Goal: Navigation & Orientation: Find specific page/section

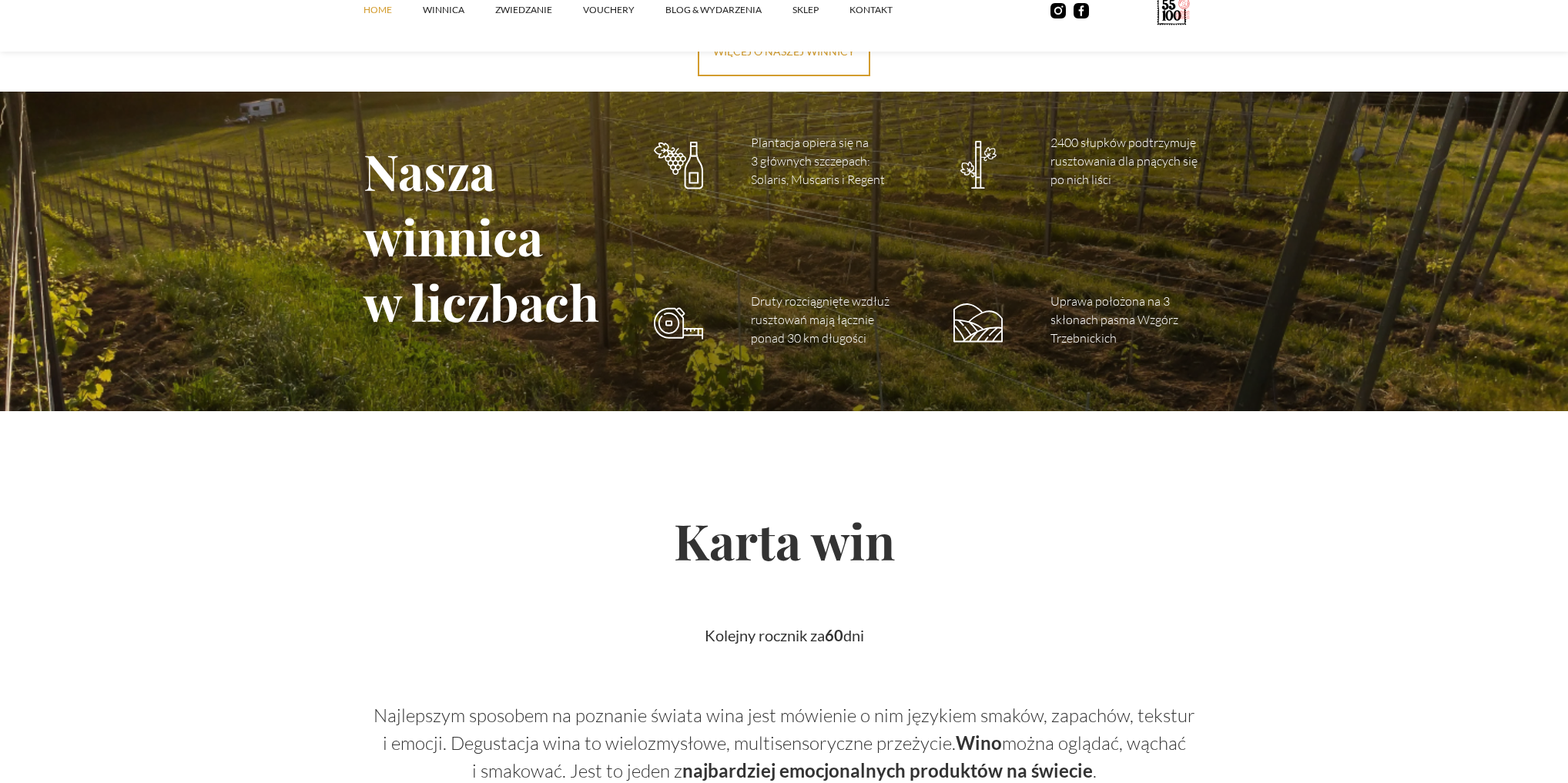
scroll to position [1971, 0]
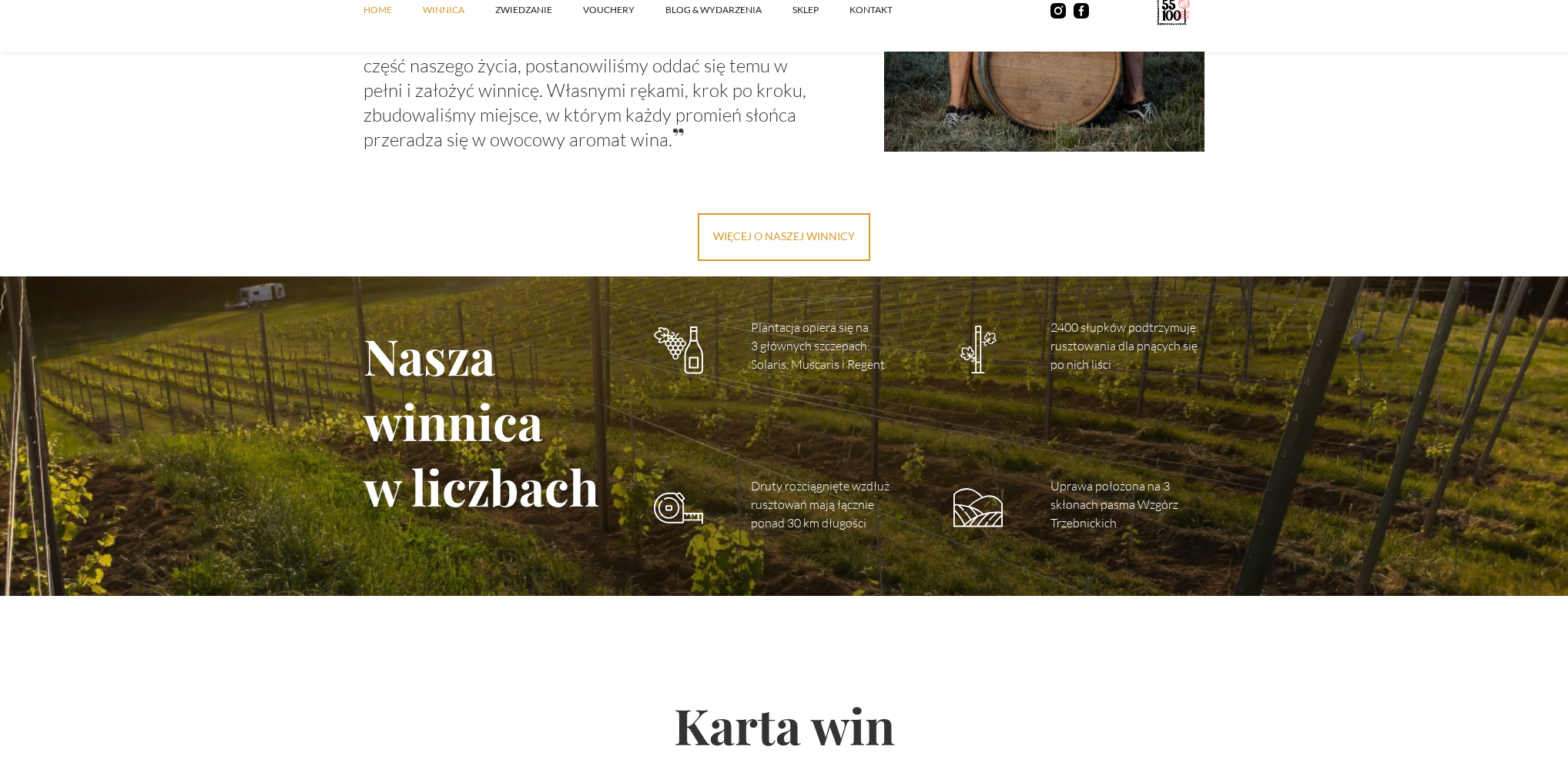
click at [458, 8] on link "winnica" at bounding box center [459, 10] width 73 height 47
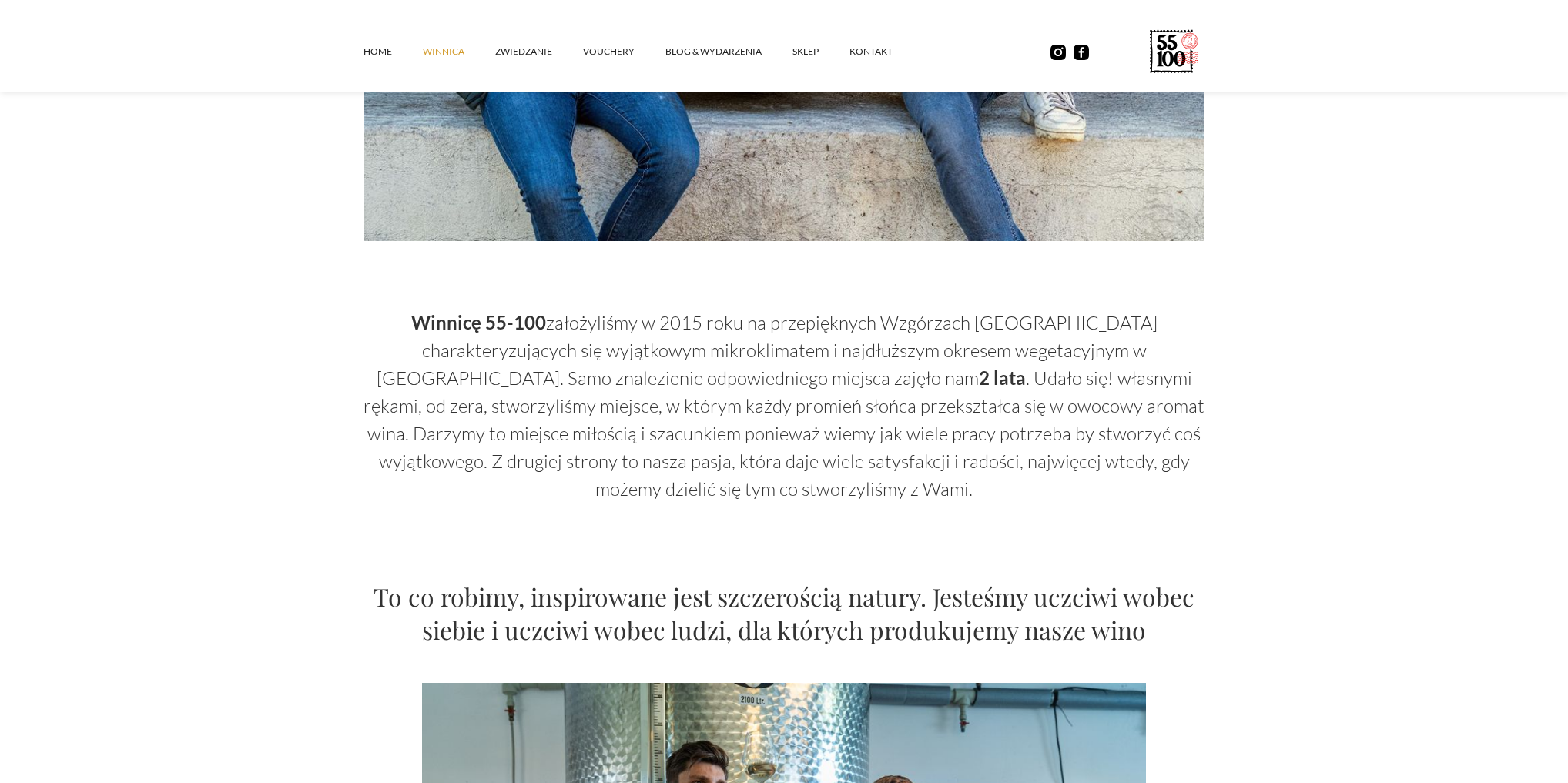
scroll to position [862, 0]
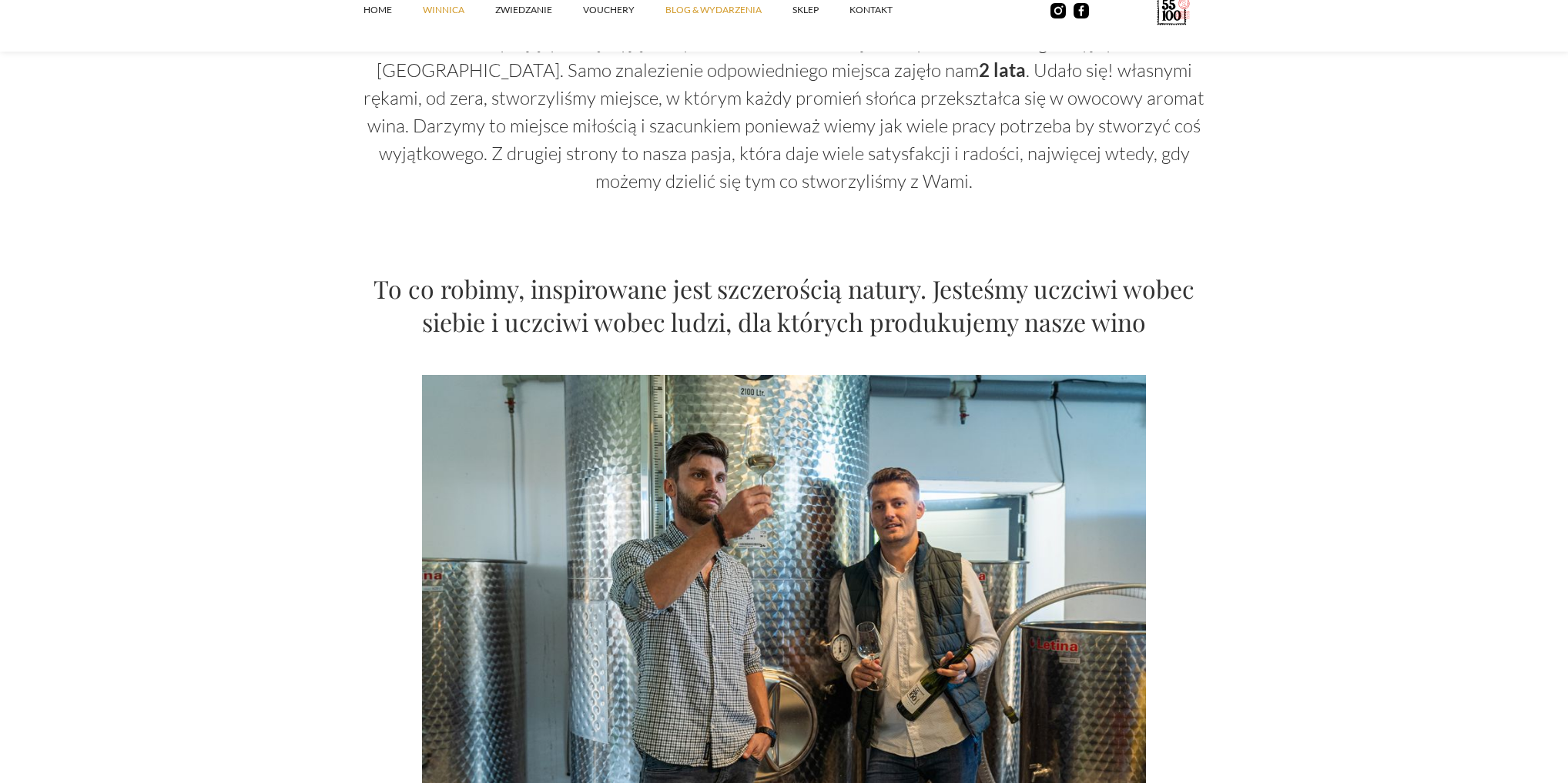
click at [690, 16] on link "Blog & Wydarzenia" at bounding box center [728, 10] width 127 height 47
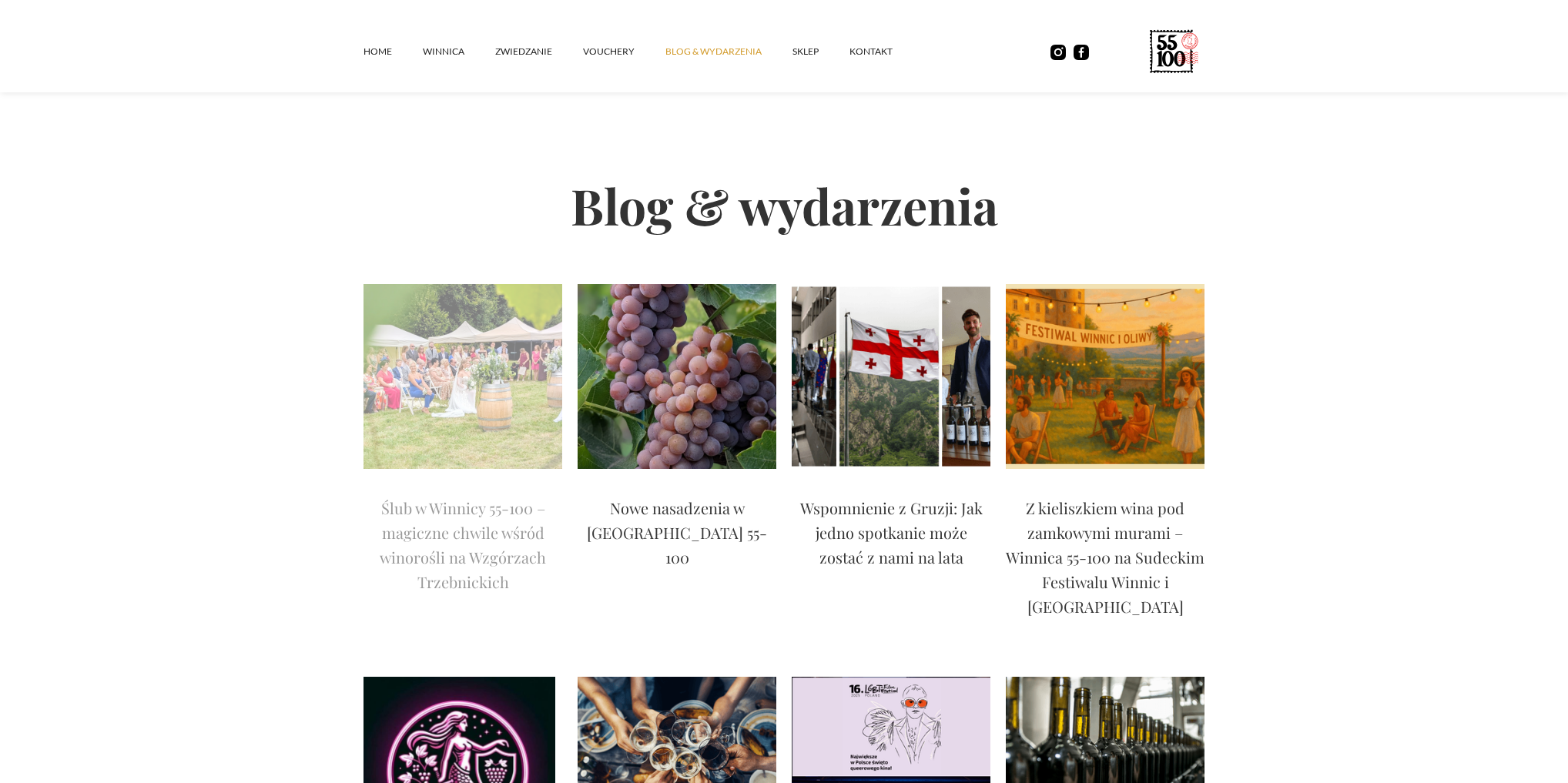
click at [490, 425] on img at bounding box center [463, 377] width 199 height 185
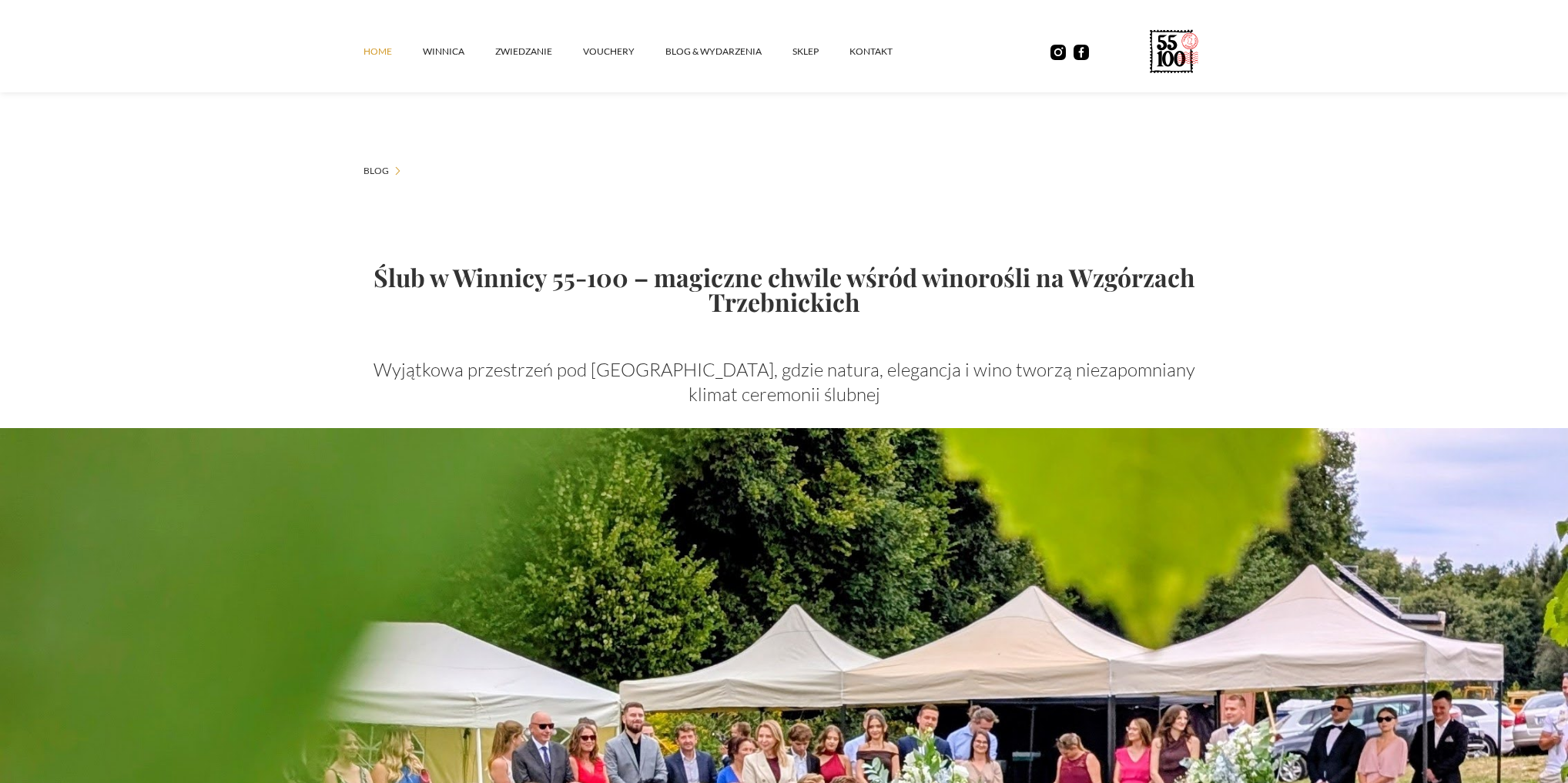
click at [385, 52] on link "Home" at bounding box center [393, 51] width 60 height 47
